Goal: Task Accomplishment & Management: Use online tool/utility

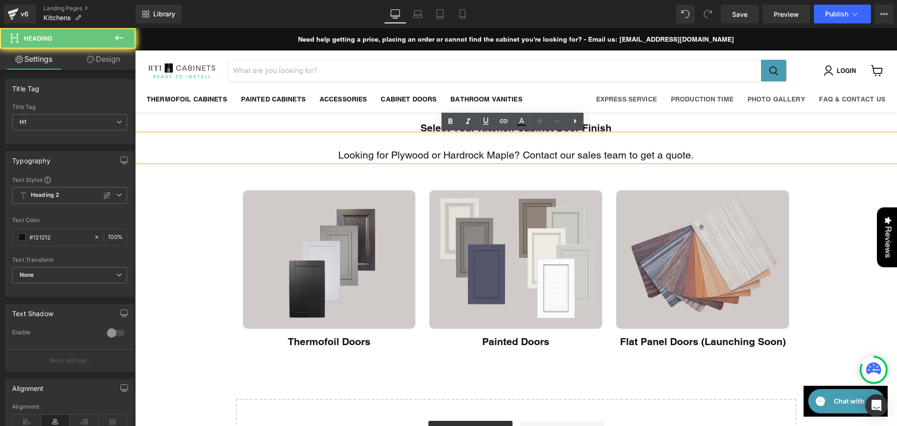
click at [598, 157] on span "Looking for Plywood or Hardrock Maple? Contact our sales team to get a quote." at bounding box center [515, 155] width 355 height 12
click at [626, 153] on span "Looking for Plywood or Hardrock Maple? Contact our sales team to get a quote." at bounding box center [515, 155] width 355 height 12
click at [623, 159] on span "Looking for Plywood or Hardrock Maple? Contact our sales team to get a quote." at bounding box center [515, 155] width 355 height 12
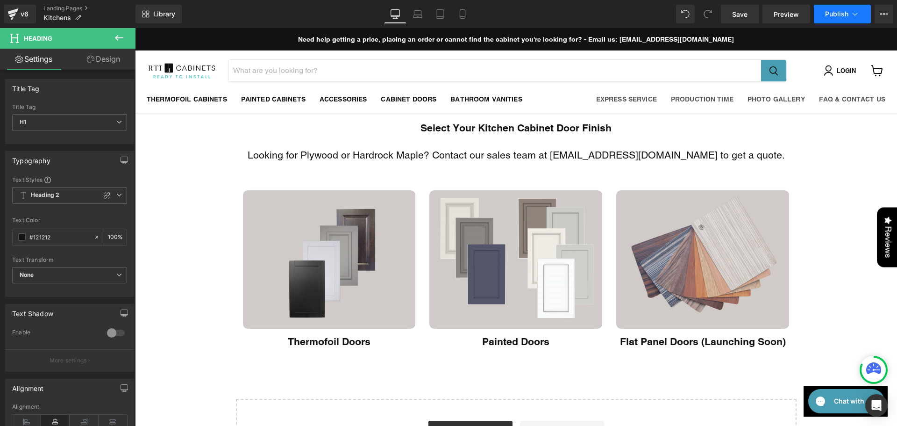
drag, startPoint x: 664, startPoint y: 5, endPoint x: 840, endPoint y: 7, distance: 175.7
click at [840, 7] on button "Publish" at bounding box center [842, 14] width 57 height 19
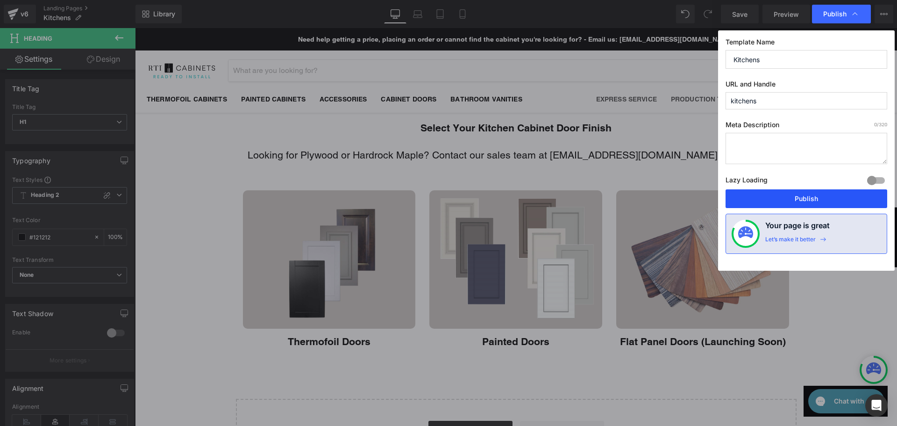
click at [793, 192] on button "Publish" at bounding box center [806, 198] width 162 height 19
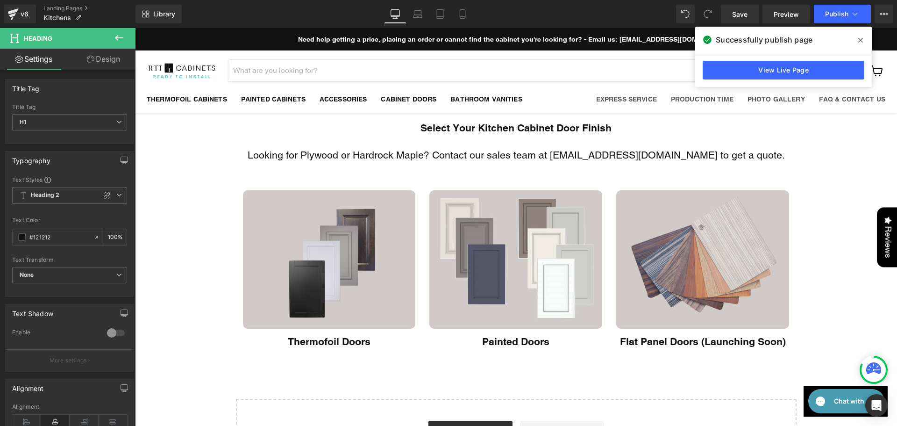
click at [859, 38] on icon at bounding box center [860, 40] width 5 height 5
